Goal: Task Accomplishment & Management: Use online tool/utility

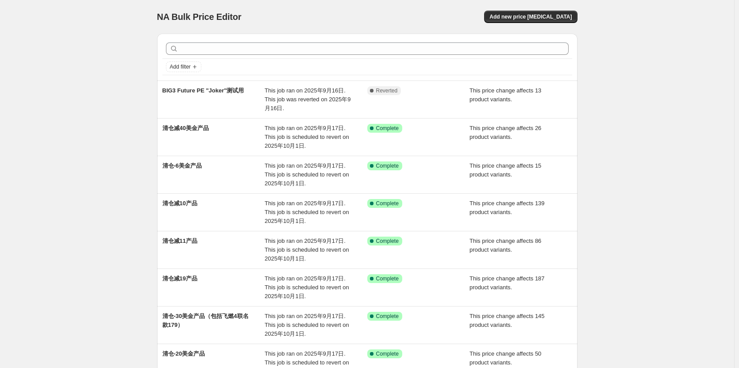
click at [624, 69] on div "NA Bulk Price Editor. This page is ready NA Bulk Price Editor Add new price [ME…" at bounding box center [367, 272] width 734 height 544
click at [97, 184] on div "NA Bulk Price Editor. This page is ready NA Bulk Price Editor Add new price [ME…" at bounding box center [367, 272] width 734 height 544
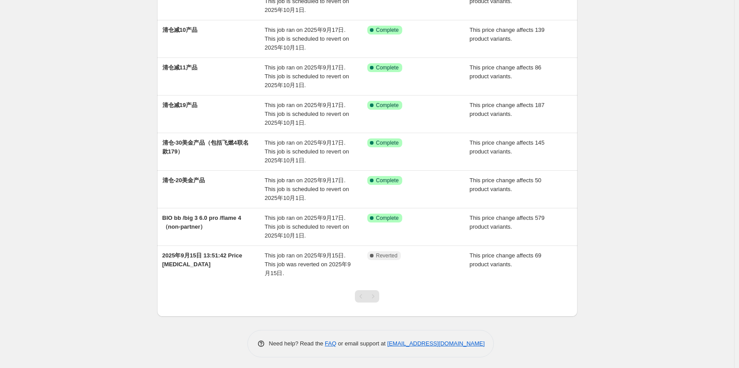
scroll to position [176, 0]
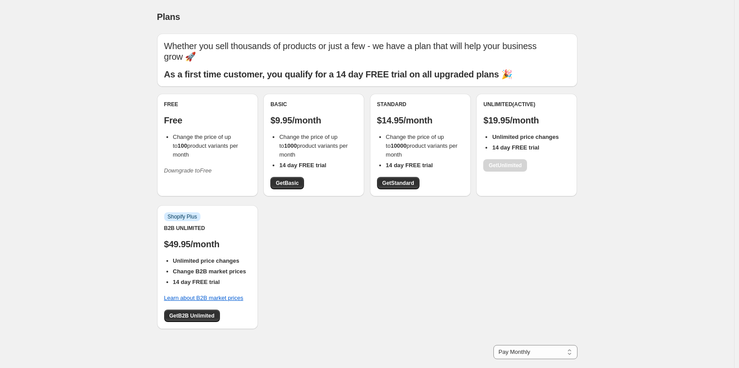
click at [332, 251] on div "Free Free Change the price of up to 100 product variants per month Downgrade to…" at bounding box center [367, 216] width 421 height 244
